Goal: Contribute content: Contribute content

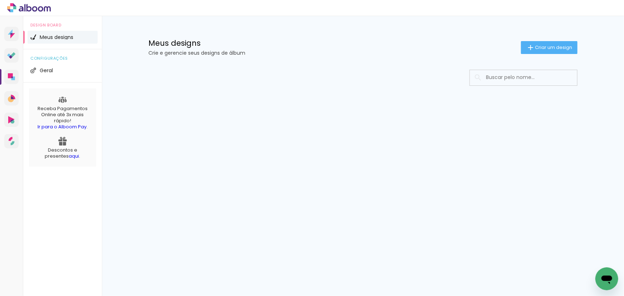
click at [423, 258] on div "Prosite Website + Landing pages Proof Sistema de seleção e venda de fotos Desig…" at bounding box center [312, 156] width 624 height 280
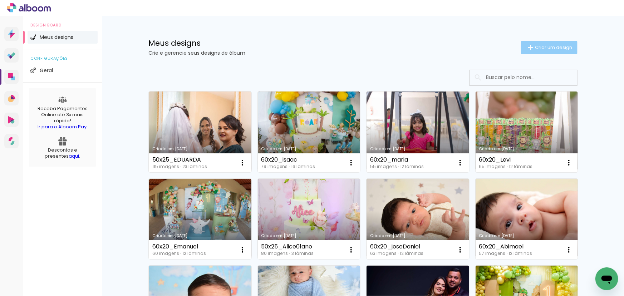
click at [526, 47] on iron-icon at bounding box center [530, 47] width 9 height 9
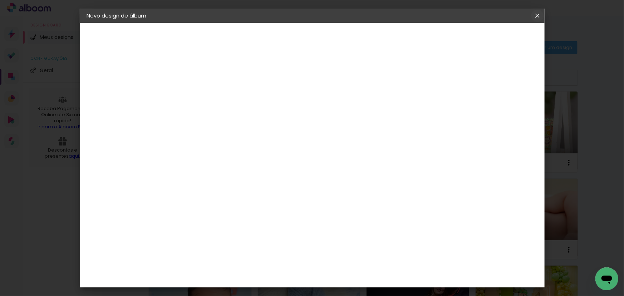
click at [533, 14] on iron-icon at bounding box center [537, 15] width 9 height 7
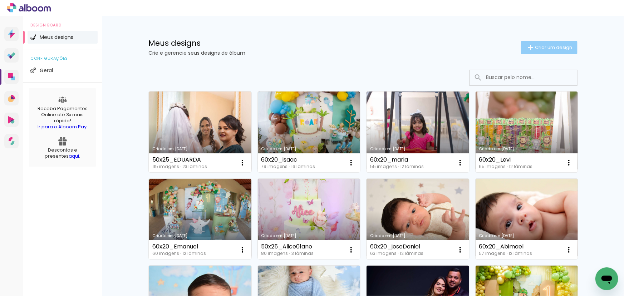
click at [550, 47] on span "Criar um design" at bounding box center [553, 47] width 37 height 5
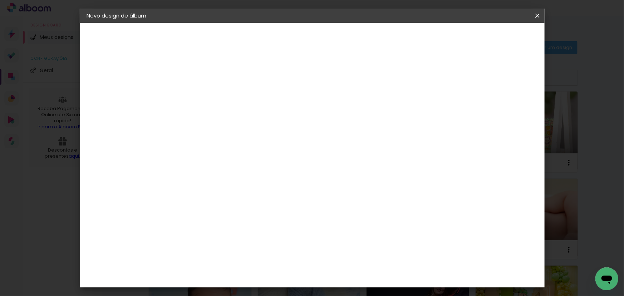
click at [204, 100] on input at bounding box center [204, 95] width 0 height 11
type input "Levi 20x30"
type paper-input "Levi 20x30"
click at [0, 0] on slot "Avançar" at bounding box center [0, 0] width 0 height 0
click at [281, 107] on iron-icon at bounding box center [276, 108] width 9 height 9
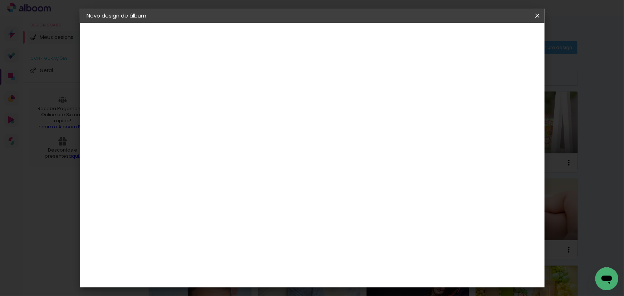
click at [0, 0] on slot "Avançar" at bounding box center [0, 0] width 0 height 0
click at [186, 201] on input "30" at bounding box center [181, 203] width 19 height 11
type input "20"
type paper-input "20"
type input "4"
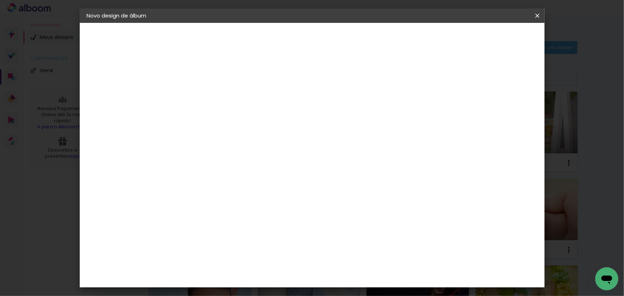
type paper-input "4"
click at [503, 110] on input "4" at bounding box center [500, 108] width 13 height 11
type input "3"
type paper-input "3"
click at [507, 110] on input "3" at bounding box center [502, 108] width 13 height 11
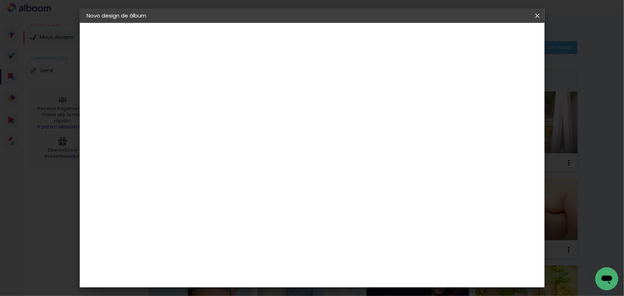
type input "2"
type paper-input "2"
click at [507, 110] on input "2" at bounding box center [502, 108] width 13 height 11
type input "1"
type paper-input "1"
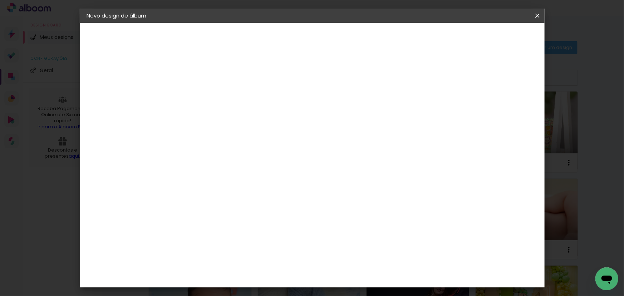
click at [507, 110] on input "1" at bounding box center [503, 108] width 13 height 11
click at [511, 109] on div "mm" at bounding box center [516, 108] width 11 height 11
type input "0"
click at [509, 108] on input "0" at bounding box center [504, 108] width 13 height 11
click at [493, 39] on span "Iniciar design" at bounding box center [477, 37] width 33 height 5
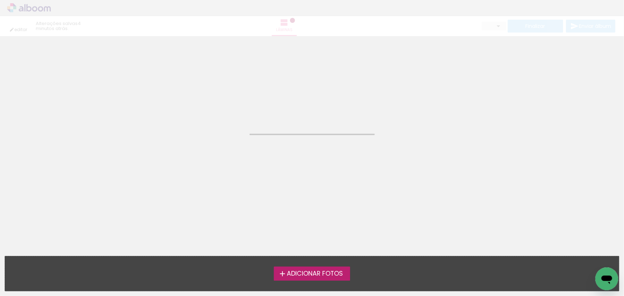
click at [303, 277] on span "Adicionar Fotos" at bounding box center [315, 274] width 56 height 6
click at [0, 0] on input "file" at bounding box center [0, 0] width 0 height 0
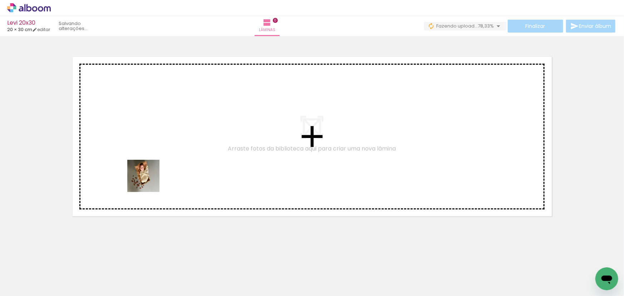
drag, startPoint x: 87, startPoint y: 278, endPoint x: 152, endPoint y: 177, distance: 120.2
click at [152, 177] on quentale-workspace at bounding box center [312, 148] width 624 height 296
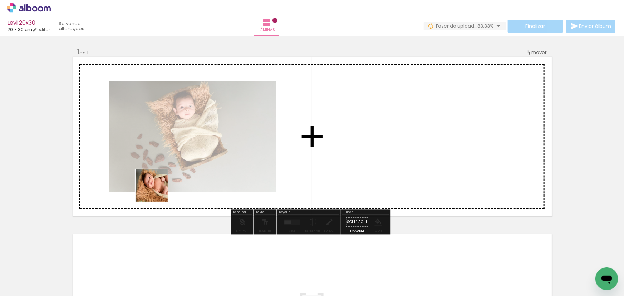
drag, startPoint x: 124, startPoint y: 268, endPoint x: 191, endPoint y: 176, distance: 113.7
click at [188, 152] on quentale-workspace at bounding box center [312, 148] width 624 height 296
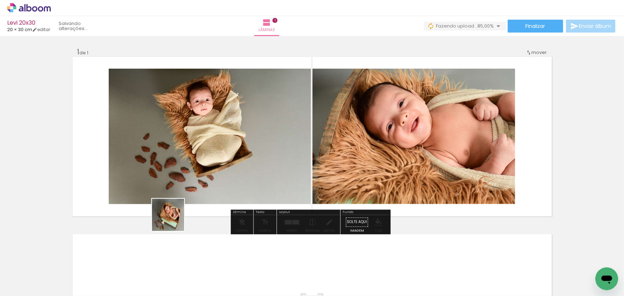
drag, startPoint x: 156, startPoint y: 268, endPoint x: 210, endPoint y: 164, distance: 116.8
click at [210, 157] on quentale-workspace at bounding box center [312, 148] width 624 height 296
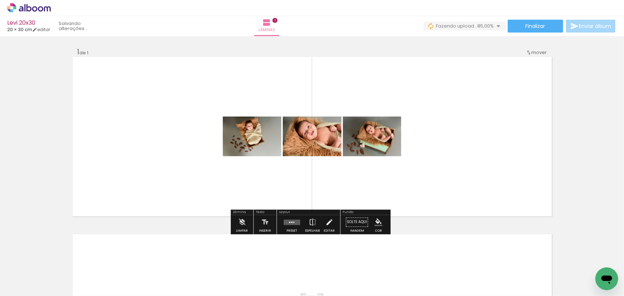
drag, startPoint x: 201, startPoint y: 269, endPoint x: 241, endPoint y: 155, distance: 120.9
click at [243, 146] on quentale-workspace at bounding box center [312, 148] width 624 height 296
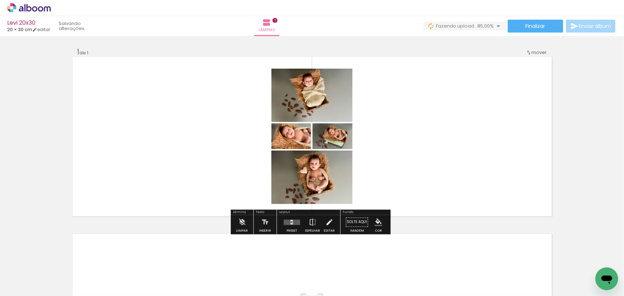
drag, startPoint x: 240, startPoint y: 270, endPoint x: 262, endPoint y: 169, distance: 103.3
click at [261, 174] on quentale-workspace at bounding box center [312, 148] width 624 height 296
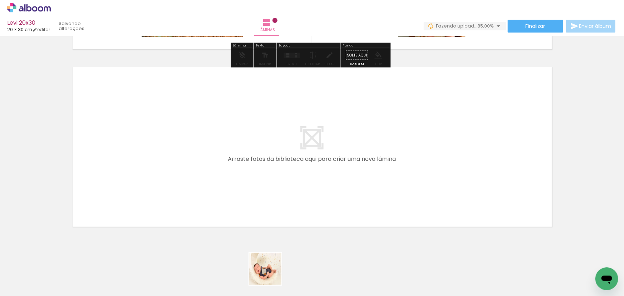
drag, startPoint x: 271, startPoint y: 277, endPoint x: 284, endPoint y: 164, distance: 114.1
click at [284, 164] on quentale-workspace at bounding box center [312, 148] width 624 height 296
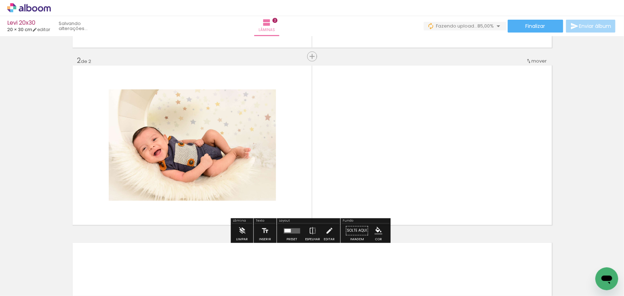
scroll to position [170, 0]
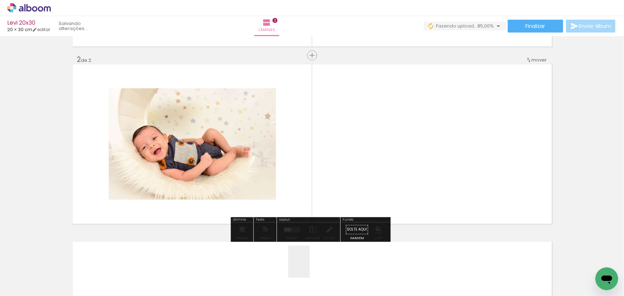
drag, startPoint x: 309, startPoint y: 275, endPoint x: 329, endPoint y: 185, distance: 91.9
click at [325, 159] on quentale-workspace at bounding box center [312, 148] width 624 height 296
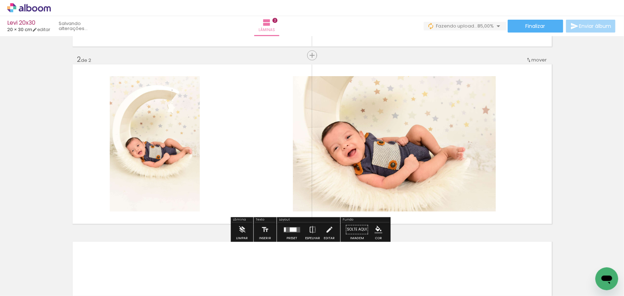
drag, startPoint x: 346, startPoint y: 268, endPoint x: 373, endPoint y: 202, distance: 71.7
click at [357, 151] on quentale-workspace at bounding box center [312, 148] width 624 height 296
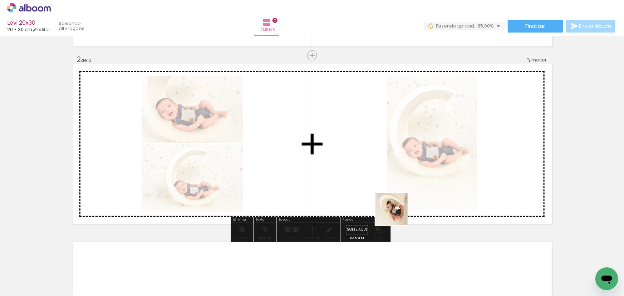
drag, startPoint x: 395, startPoint y: 274, endPoint x: 428, endPoint y: 216, distance: 67.4
click at [398, 150] on quentale-workspace at bounding box center [312, 148] width 624 height 296
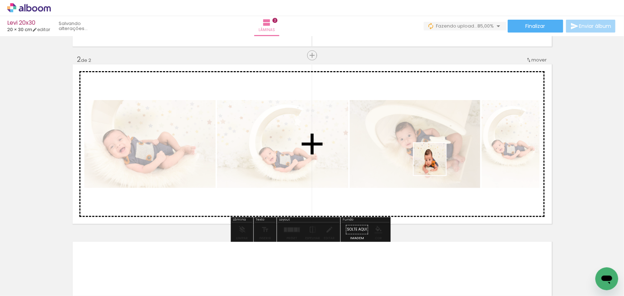
drag, startPoint x: 440, startPoint y: 279, endPoint x: 434, endPoint y: 163, distance: 116.3
click at [435, 163] on quentale-workspace at bounding box center [312, 148] width 624 height 296
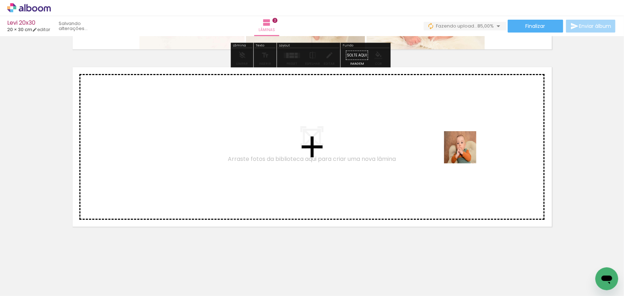
drag, startPoint x: 476, startPoint y: 272, endPoint x: 461, endPoint y: 144, distance: 128.9
click at [461, 144] on quentale-workspace at bounding box center [312, 148] width 624 height 296
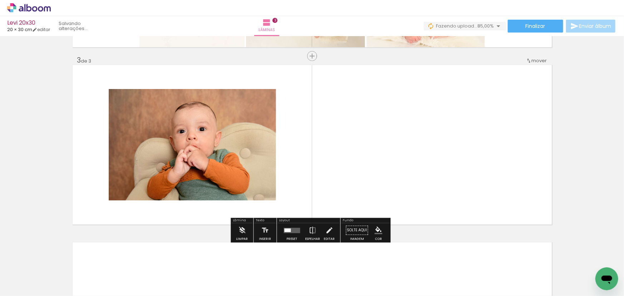
scroll to position [347, 0]
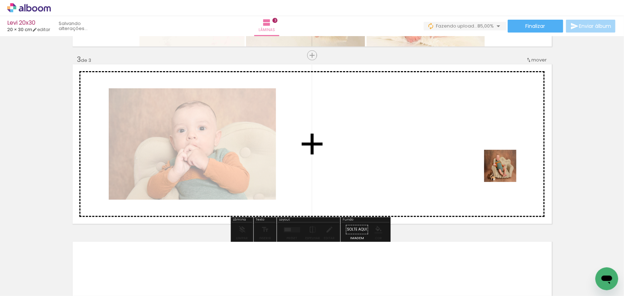
drag, startPoint x: 508, startPoint y: 269, endPoint x: 533, endPoint y: 226, distance: 50.1
click at [506, 168] on quentale-workspace at bounding box center [312, 148] width 624 height 296
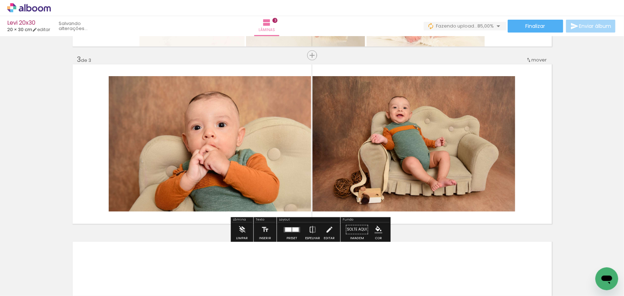
drag, startPoint x: 547, startPoint y: 272, endPoint x: 562, endPoint y: 223, distance: 51.1
click at [528, 196] on quentale-workspace at bounding box center [312, 148] width 624 height 296
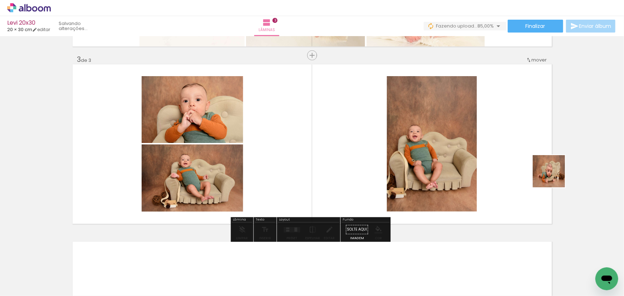
drag, startPoint x: 585, startPoint y: 268, endPoint x: 554, endPoint y: 177, distance: 96.7
click at [554, 177] on quentale-workspace at bounding box center [312, 148] width 624 height 296
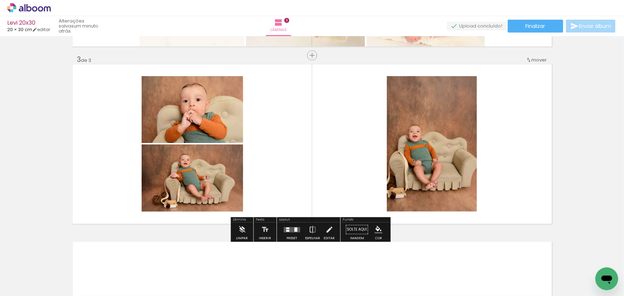
click at [222, 290] on quentale-thumb at bounding box center [232, 271] width 40 height 41
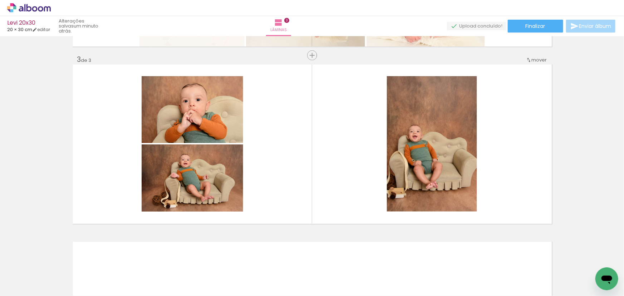
scroll to position [0, 469]
drag, startPoint x: 123, startPoint y: 279, endPoint x: 173, endPoint y: 271, distance: 51.0
click at [179, 178] on quentale-workspace at bounding box center [312, 148] width 624 height 296
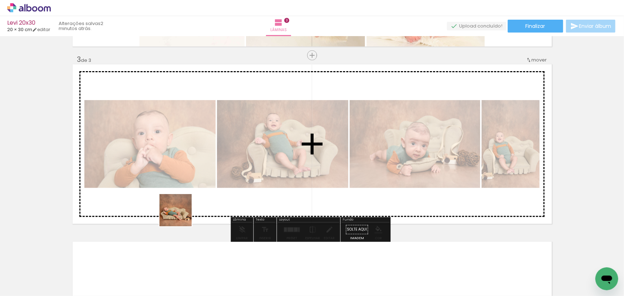
drag, startPoint x: 181, startPoint y: 216, endPoint x: 189, endPoint y: 177, distance: 39.4
click at [188, 177] on quentale-workspace at bounding box center [312, 148] width 624 height 296
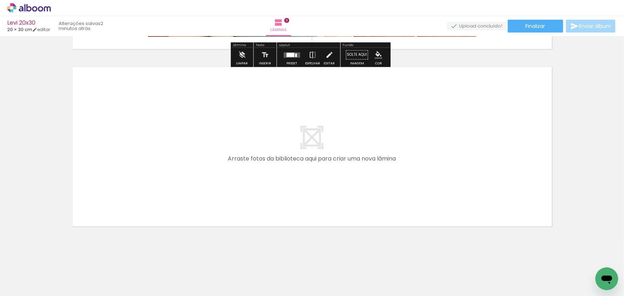
drag, startPoint x: 215, startPoint y: 207, endPoint x: 247, endPoint y: 248, distance: 52.7
click at [222, 186] on quentale-workspace at bounding box center [312, 148] width 624 height 296
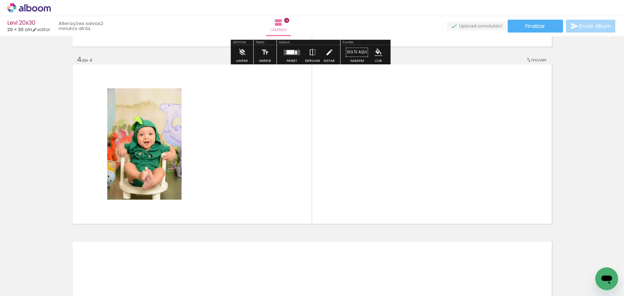
drag, startPoint x: 250, startPoint y: 267, endPoint x: 274, endPoint y: 233, distance: 41.6
click at [250, 160] on quentale-workspace at bounding box center [312, 148] width 624 height 296
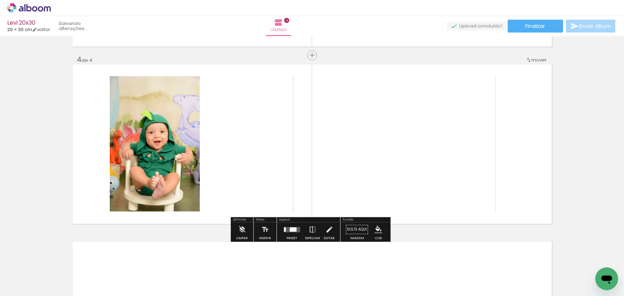
scroll to position [525, 0]
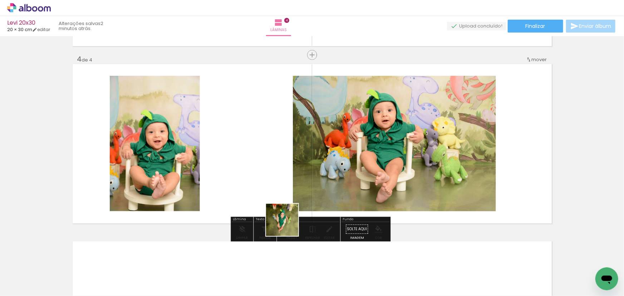
drag, startPoint x: 287, startPoint y: 225, endPoint x: 325, endPoint y: 258, distance: 49.9
click at [297, 171] on quentale-workspace at bounding box center [312, 148] width 624 height 296
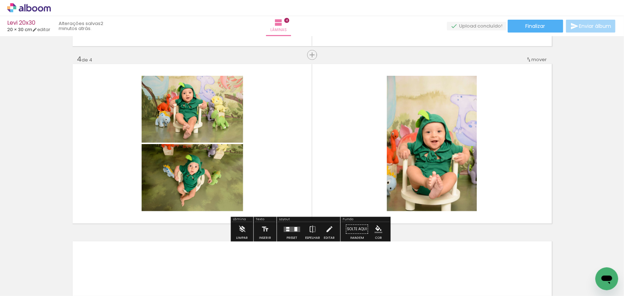
drag, startPoint x: 327, startPoint y: 270, endPoint x: 346, endPoint y: 239, distance: 36.8
click at [340, 186] on quentale-workspace at bounding box center [312, 148] width 624 height 296
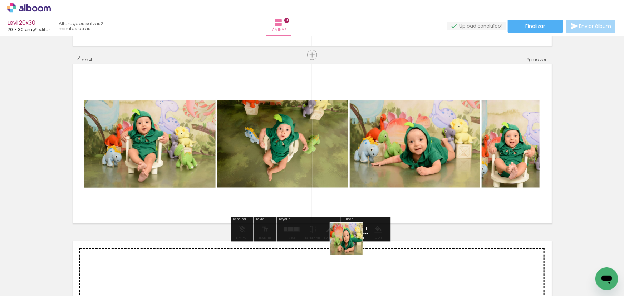
drag, startPoint x: 352, startPoint y: 269, endPoint x: 354, endPoint y: 201, distance: 67.3
click at [354, 189] on quentale-workspace at bounding box center [312, 148] width 624 height 296
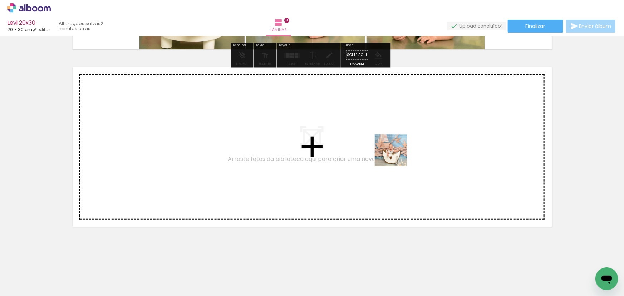
drag, startPoint x: 415, startPoint y: 266, endPoint x: 397, endPoint y: 153, distance: 114.4
click at [397, 153] on quentale-workspace at bounding box center [312, 148] width 624 height 296
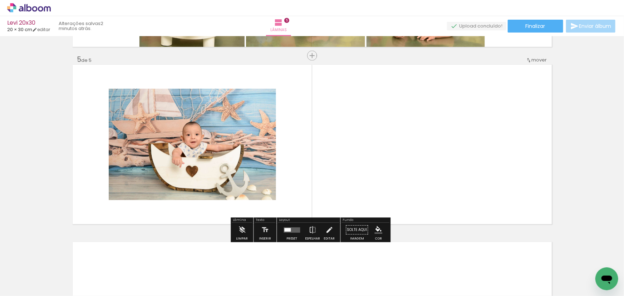
scroll to position [702, 0]
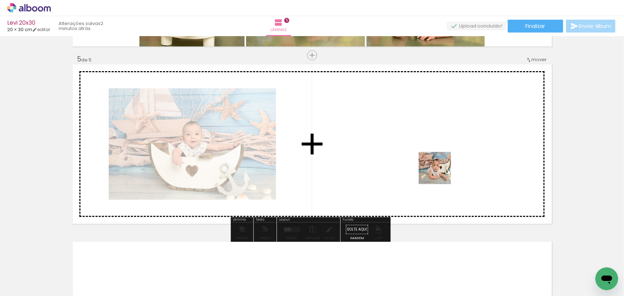
drag, startPoint x: 443, startPoint y: 284, endPoint x: 469, endPoint y: 218, distance: 70.6
click at [438, 159] on quentale-workspace at bounding box center [312, 148] width 624 height 296
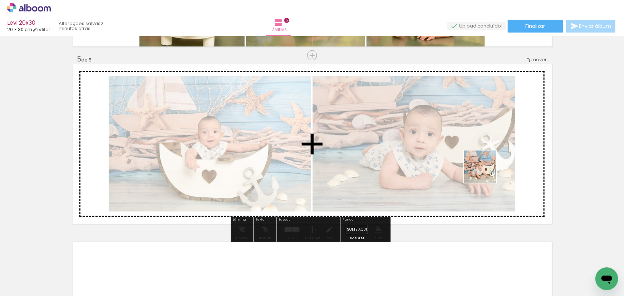
drag, startPoint x: 486, startPoint y: 179, endPoint x: 532, endPoint y: 236, distance: 73.5
click at [486, 172] on quentale-workspace at bounding box center [312, 148] width 624 height 296
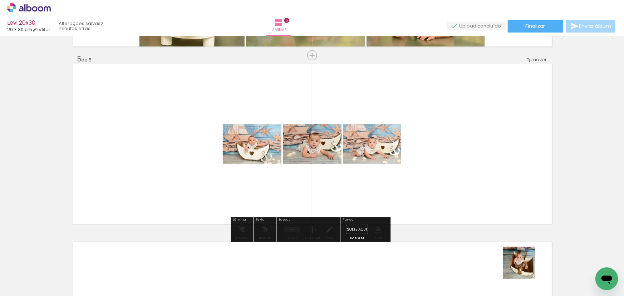
drag, startPoint x: 525, startPoint y: 270, endPoint x: 469, endPoint y: 182, distance: 104.5
click at [469, 182] on quentale-workspace at bounding box center [312, 148] width 624 height 296
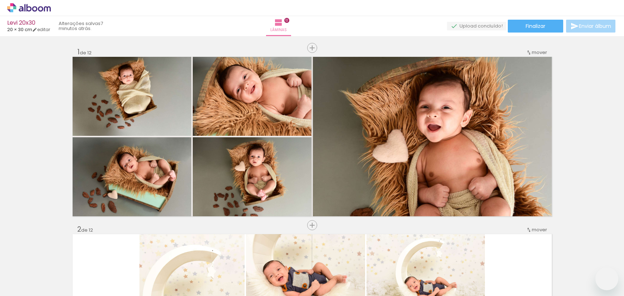
drag, startPoint x: 0, startPoint y: 0, endPoint x: 146, endPoint y: 187, distance: 237.4
click at [0, 0] on slot at bounding box center [0, 0] width 0 height 0
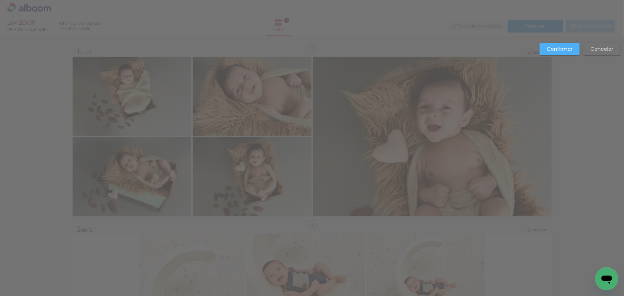
drag, startPoint x: 146, startPoint y: 187, endPoint x: 224, endPoint y: 178, distance: 78.4
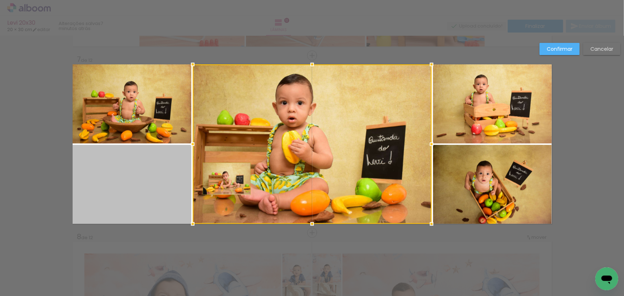
scroll to position [0, 1839]
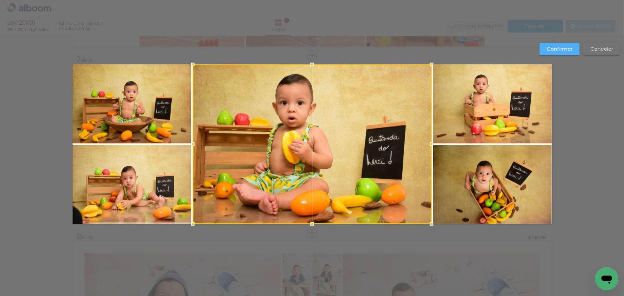
click at [0, 0] on slot "Cancelar" at bounding box center [0, 0] width 0 height 0
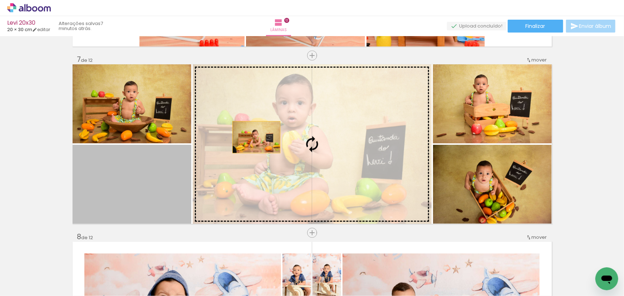
drag, startPoint x: 150, startPoint y: 179, endPoint x: 254, endPoint y: 137, distance: 112.1
click at [0, 0] on slot at bounding box center [0, 0] width 0 height 0
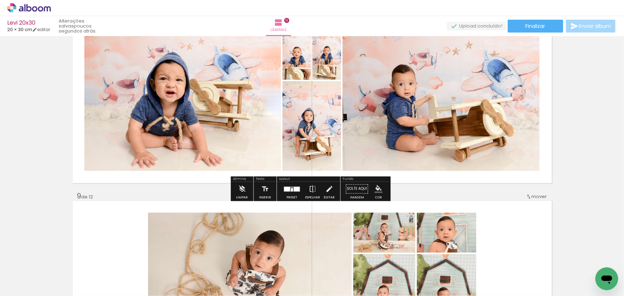
scroll to position [1208, 0]
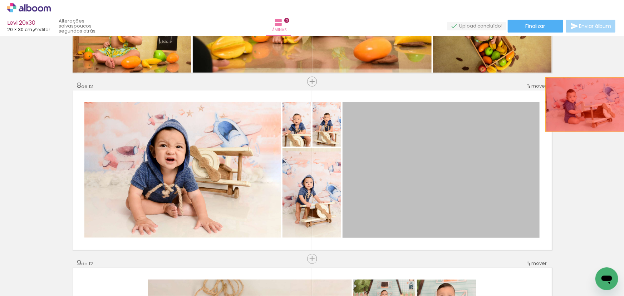
drag, startPoint x: 378, startPoint y: 162, endPoint x: 587, endPoint y: 102, distance: 216.8
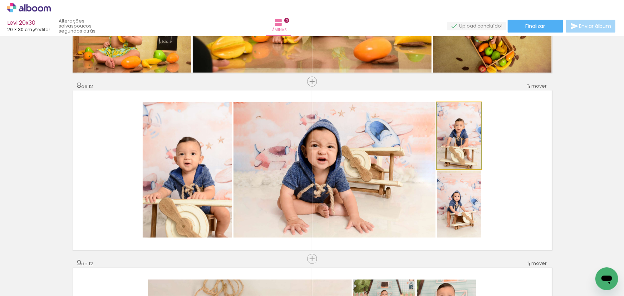
click at [458, 147] on quentale-photo at bounding box center [459, 135] width 44 height 67
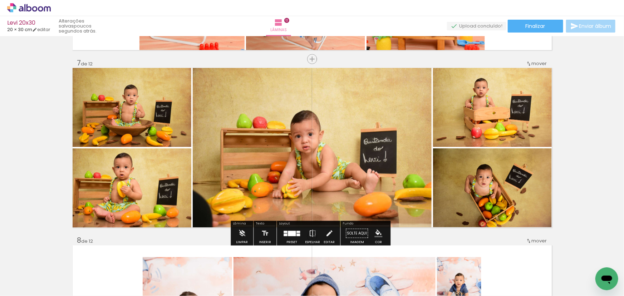
scroll to position [1045, 0]
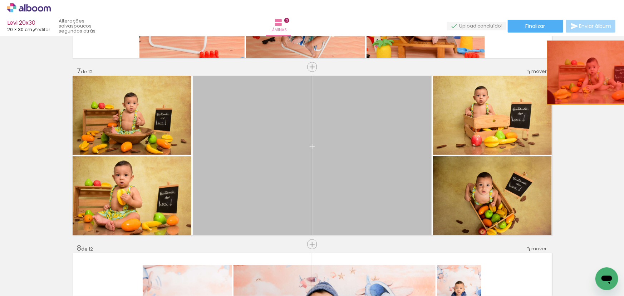
drag, startPoint x: 339, startPoint y: 157, endPoint x: 593, endPoint y: 72, distance: 267.5
click at [593, 72] on div "Inserir lâmina 1 de 12 Inserir lâmina 2 de 12 Inserir lâmina 3 de 12 Inserir lâ…" at bounding box center [312, 147] width 624 height 2306
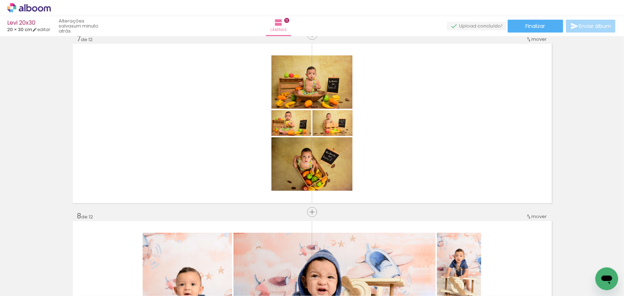
scroll to position [1073, 0]
